Goal: Information Seeking & Learning: Find specific fact

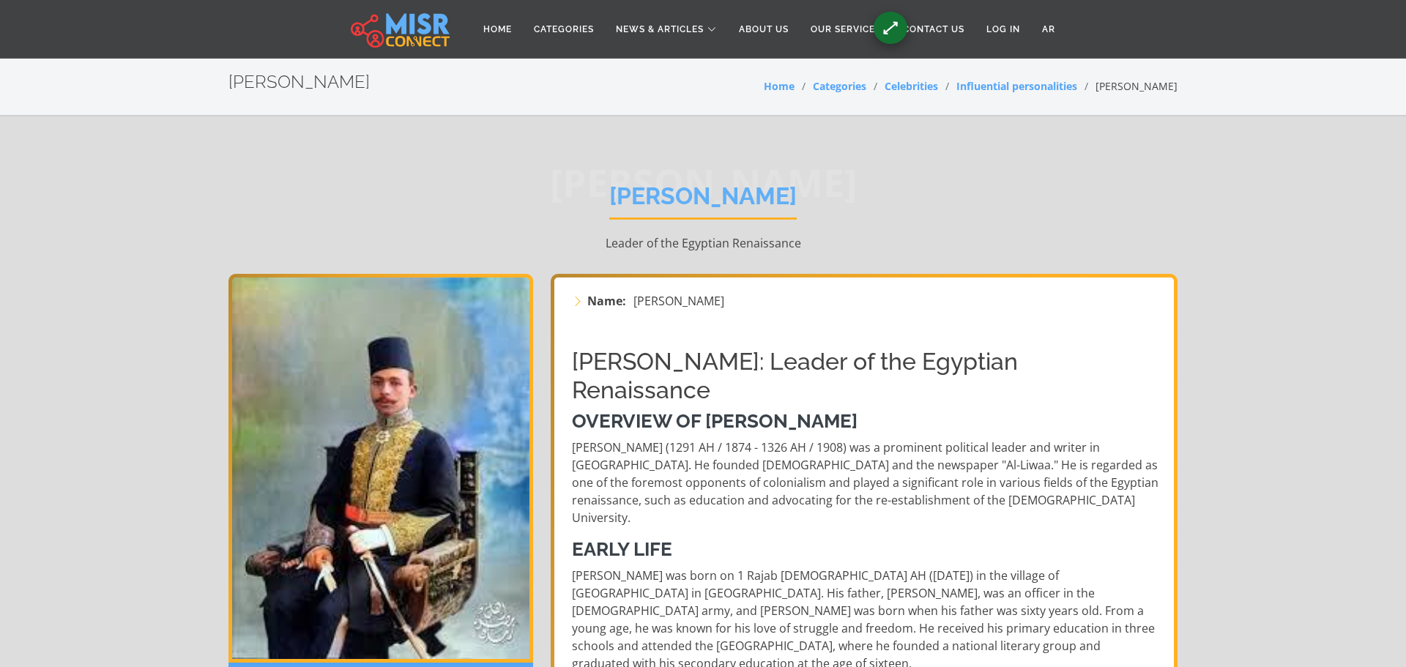
click at [1156, 206] on div "[PERSON_NAME] [PERSON_NAME] Leader of the Egyptian Renaissance" at bounding box center [702, 216] width 949 height 113
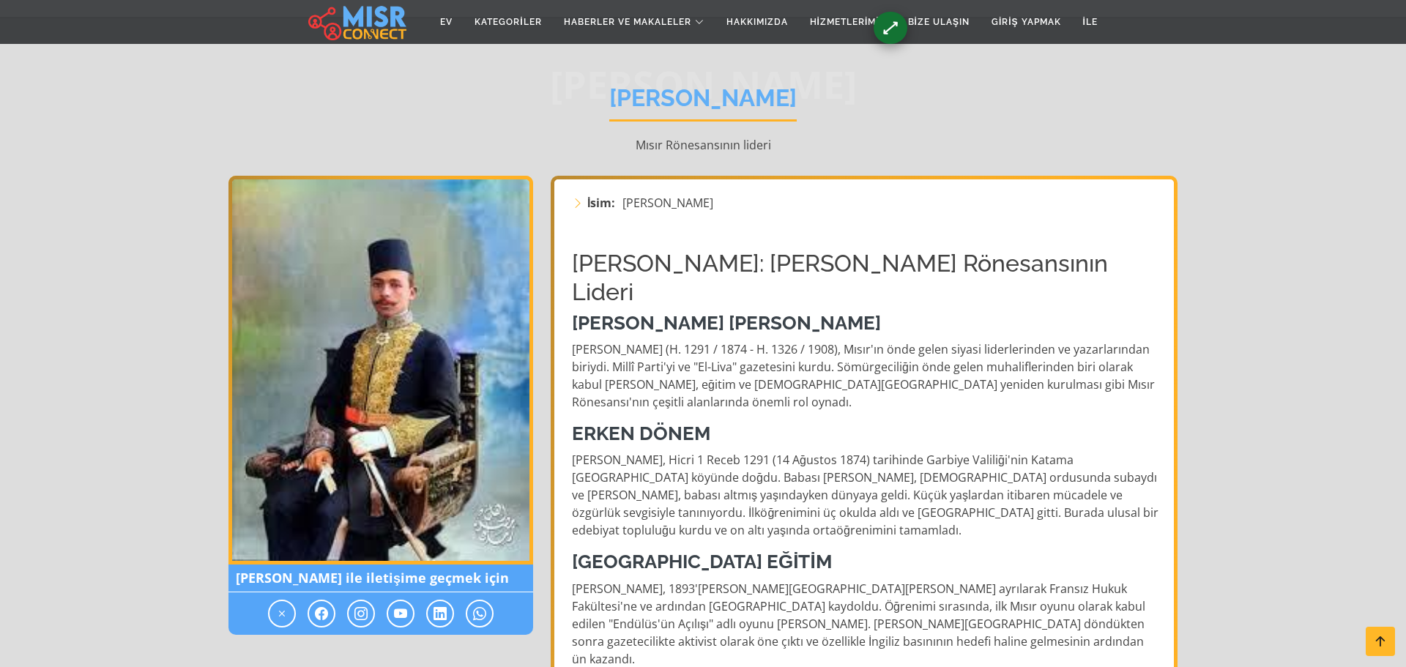
scroll to position [100, 0]
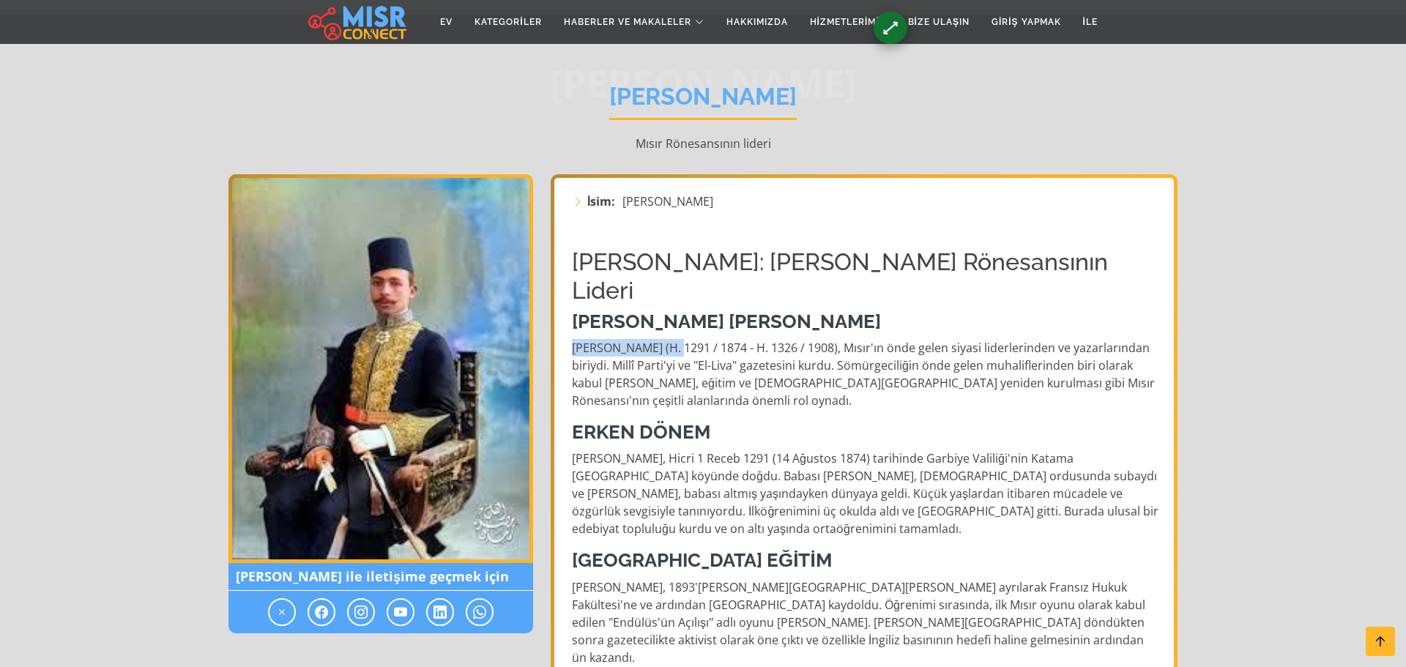
drag, startPoint x: 573, startPoint y: 316, endPoint x: 682, endPoint y: 319, distance: 109.9
click at [682, 340] on font "Mustafa Kamel Paşa (H. 1291 / 1874 - H. 1326 / 1908), Mısır'ın önde gelen siyas…" at bounding box center [863, 374] width 583 height 69
copy font "Mustafa Kamel Paşa"
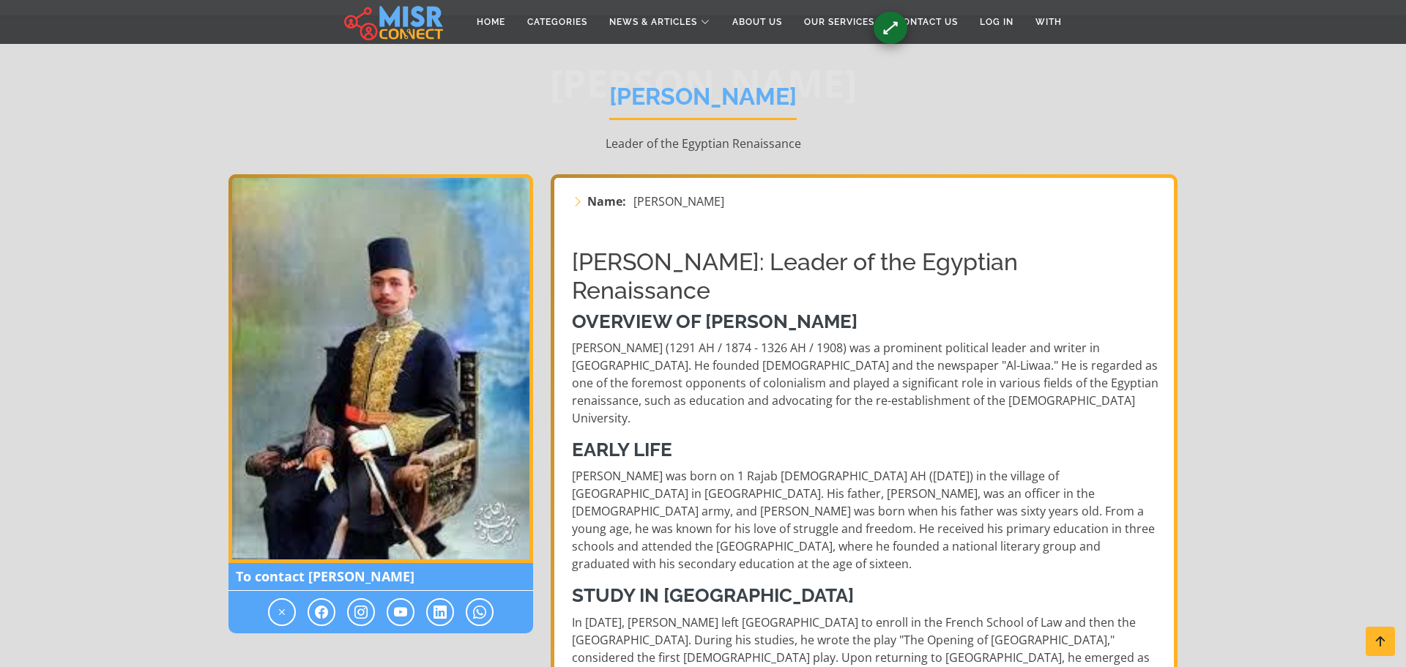
click at [982, 138] on p "Leader of the Egyptian Renaissance" at bounding box center [702, 144] width 949 height 18
drag, startPoint x: 568, startPoint y: 348, endPoint x: 688, endPoint y: 341, distance: 120.3
click at [688, 341] on div "Mustafa Kamel Pasha: Leader of the Egyptian Renaissance Overview of Mustafa Kam…" at bounding box center [865, 678] width 605 height 884
copy p "[PERSON_NAME]"
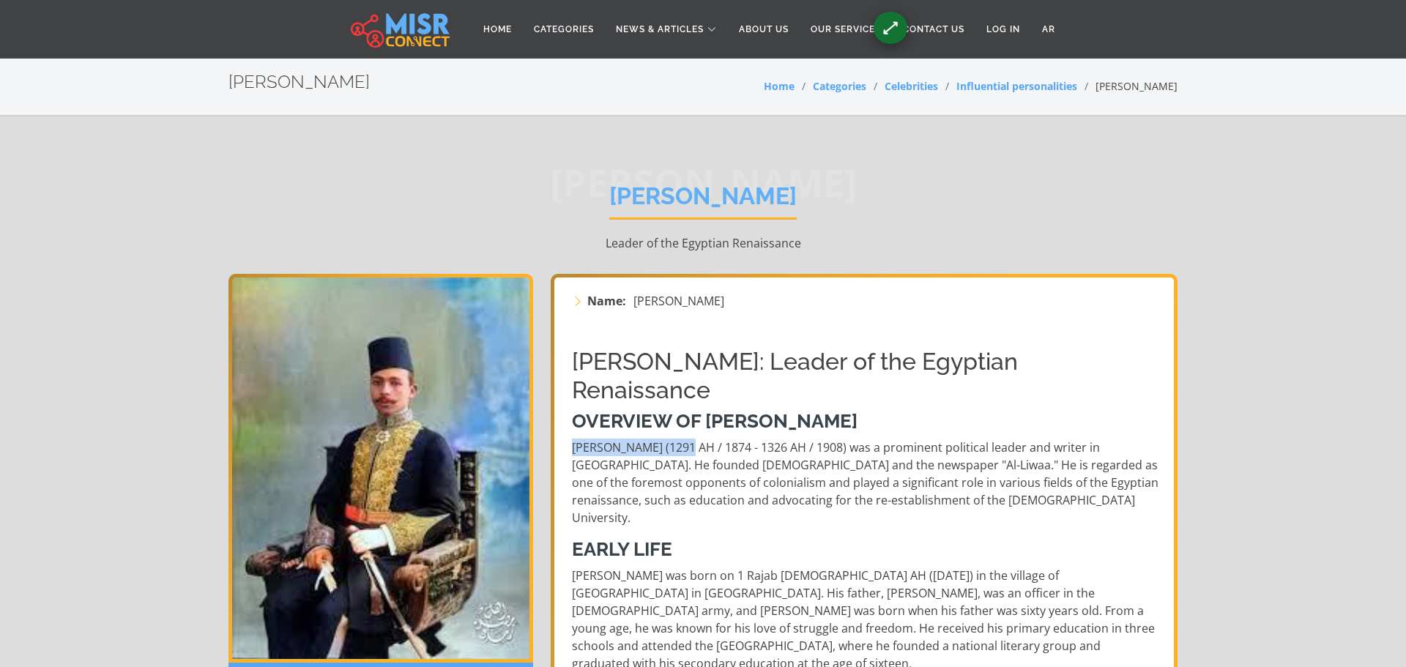
drag, startPoint x: 573, startPoint y: 450, endPoint x: 688, endPoint y: 445, distance: 115.1
click at [688, 445] on p "[PERSON_NAME] (1291 AH / 1874 - 1326 AH / 1908) was a prominent political leade…" at bounding box center [865, 483] width 587 height 88
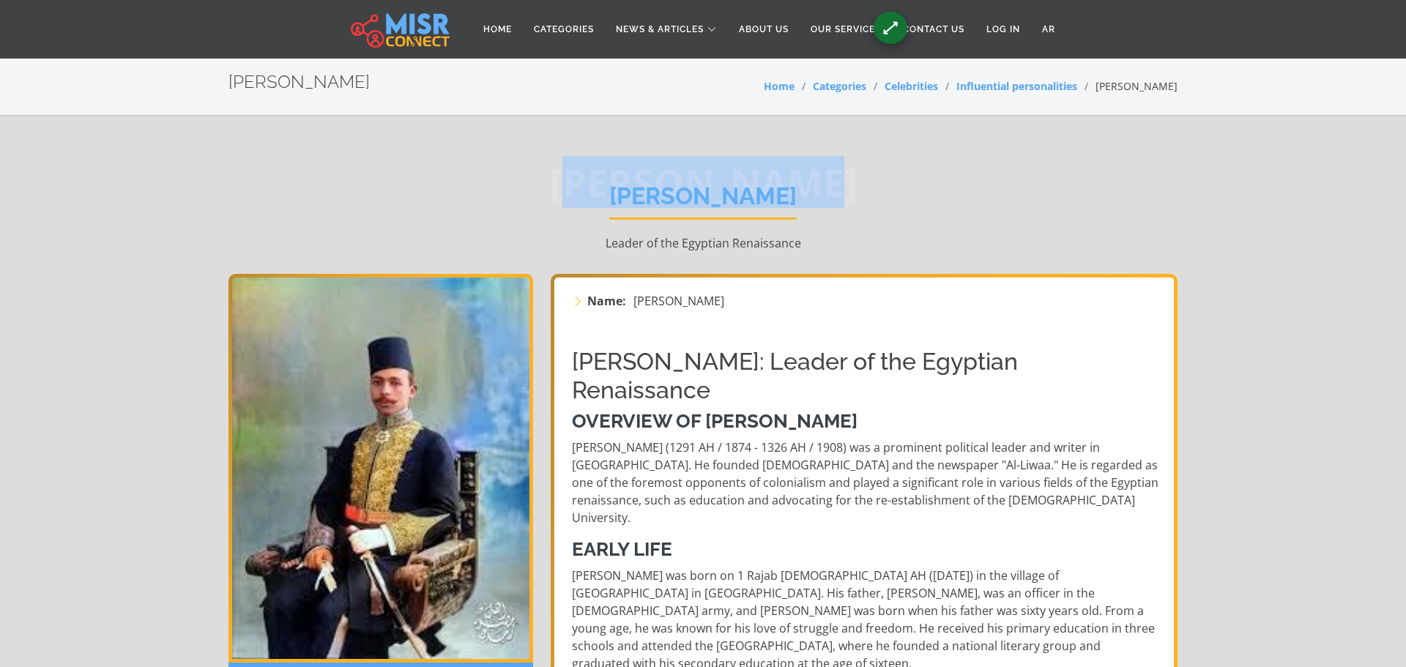
drag, startPoint x: 562, startPoint y: 193, endPoint x: 841, endPoint y: 201, distance: 279.8
click at [841, 182] on span "[PERSON_NAME]" at bounding box center [702, 182] width 949 height 0
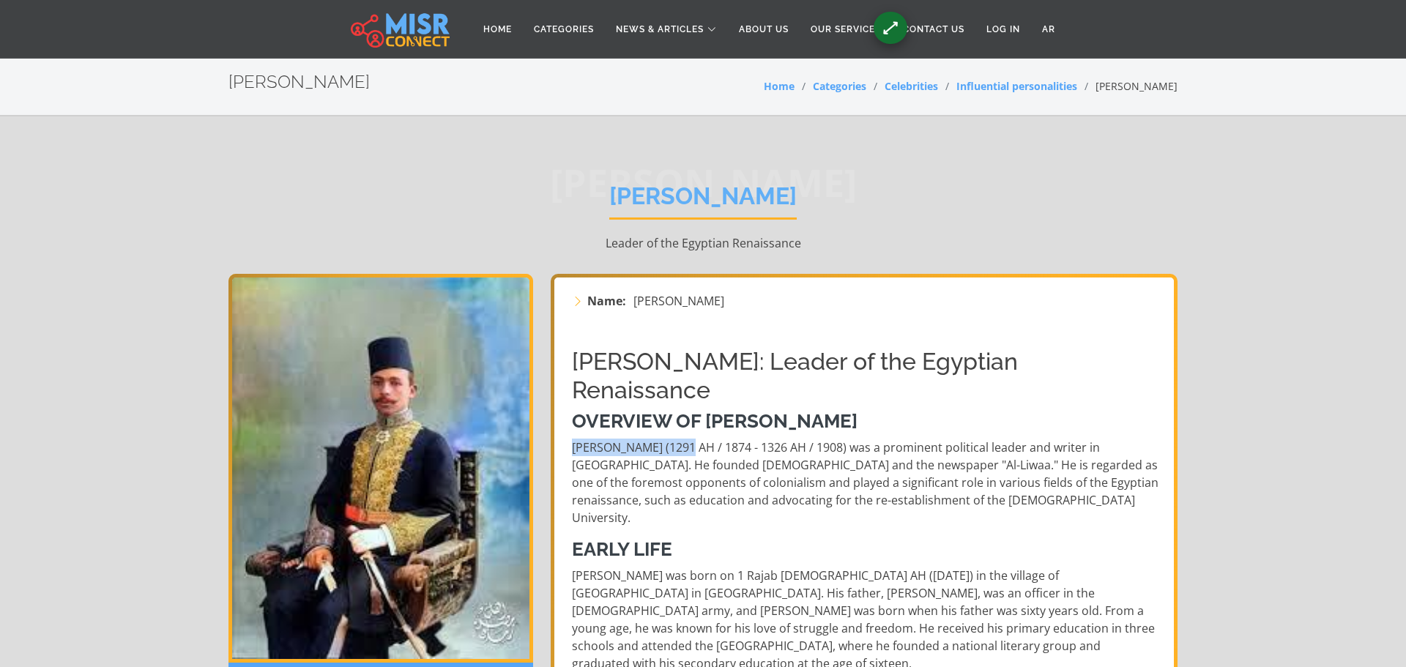
drag, startPoint x: 572, startPoint y: 453, endPoint x: 689, endPoint y: 451, distance: 117.2
click at [689, 451] on p "[PERSON_NAME] (1291 AH / 1874 - 1326 AH / 1908) was a prominent political leade…" at bounding box center [865, 483] width 587 height 88
copy p "[PERSON_NAME]"
